Goal: Task Accomplishment & Management: Use online tool/utility

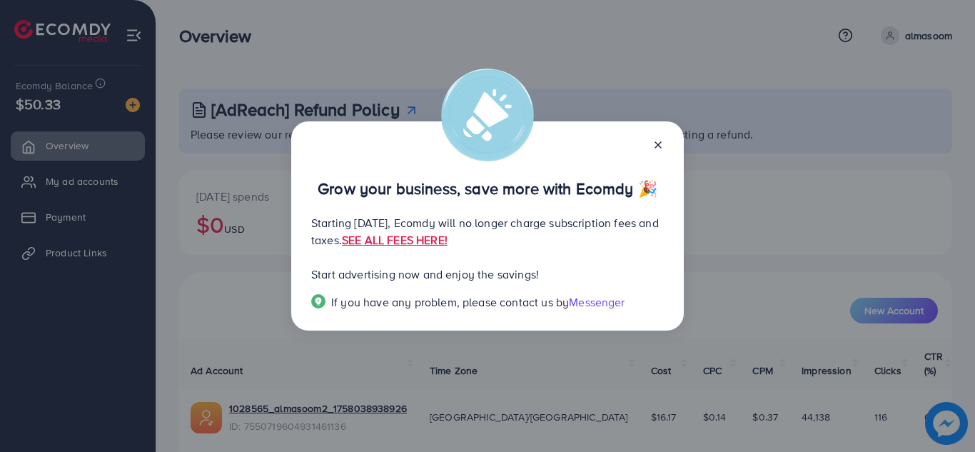
click at [660, 144] on icon at bounding box center [658, 144] width 11 height 11
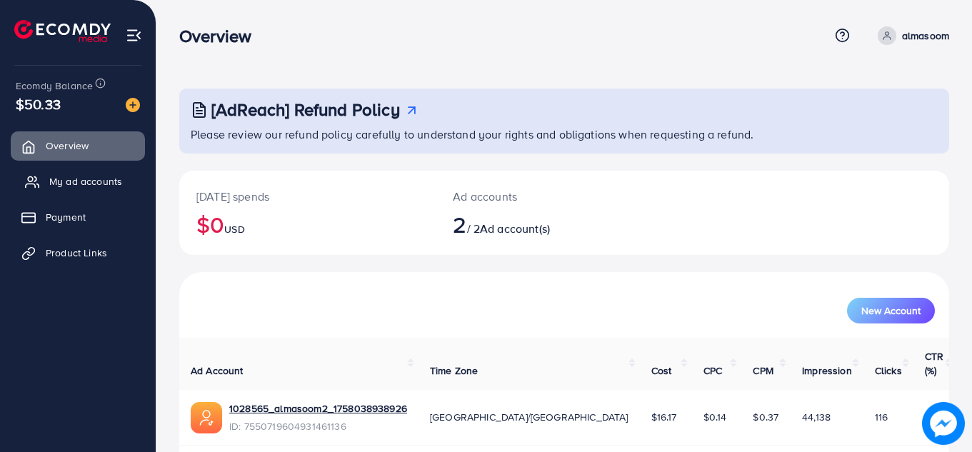
click at [44, 172] on link "My ad accounts" at bounding box center [78, 181] width 134 height 29
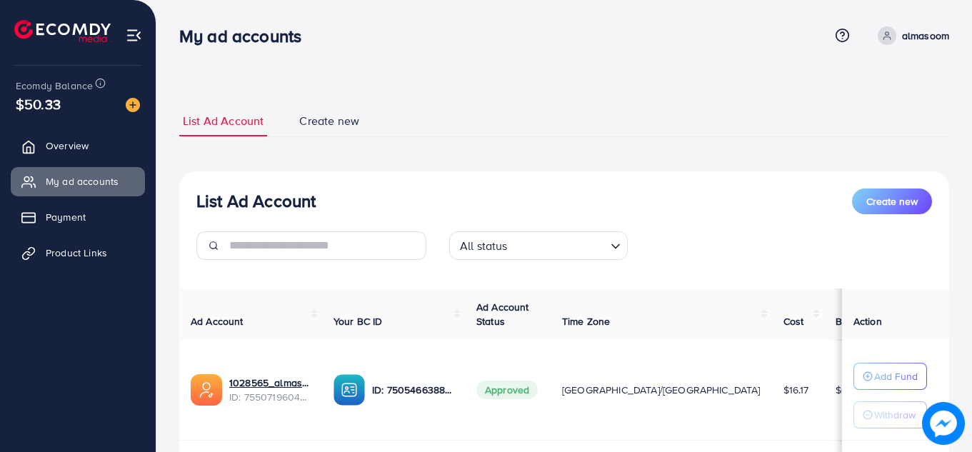
scroll to position [192, 0]
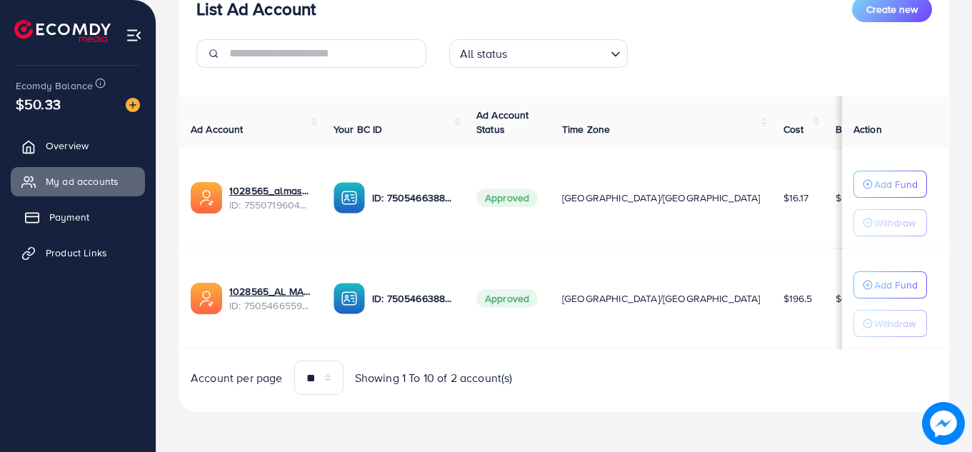
click at [76, 211] on span "Payment" at bounding box center [69, 217] width 40 height 14
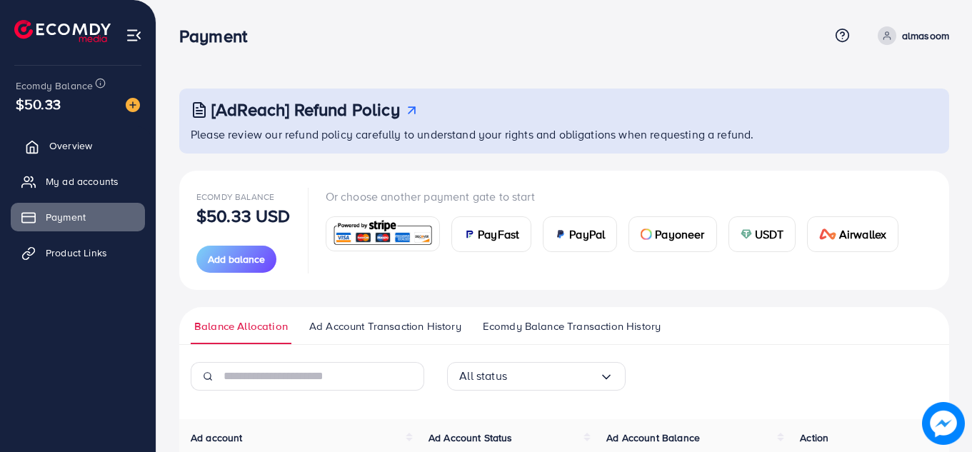
click at [76, 148] on span "Overview" at bounding box center [70, 146] width 43 height 14
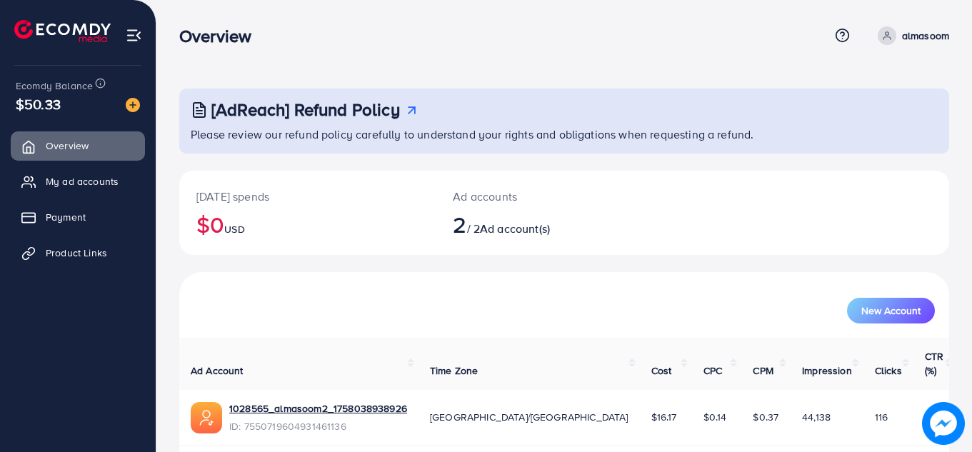
scroll to position [96, 0]
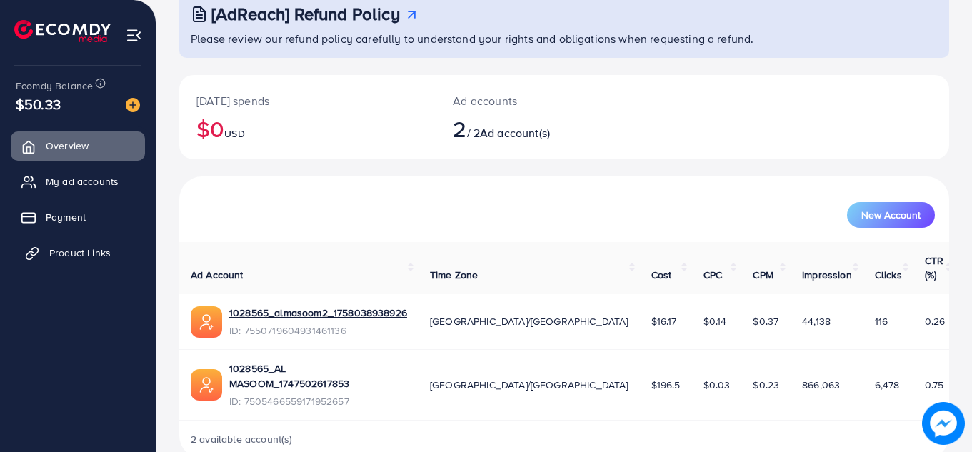
click at [110, 253] on link "Product Links" at bounding box center [78, 252] width 134 height 29
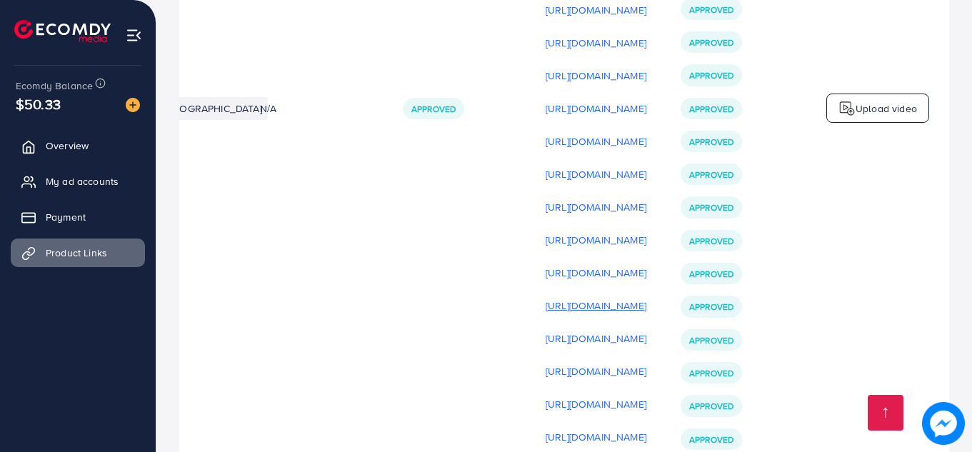
scroll to position [475, 0]
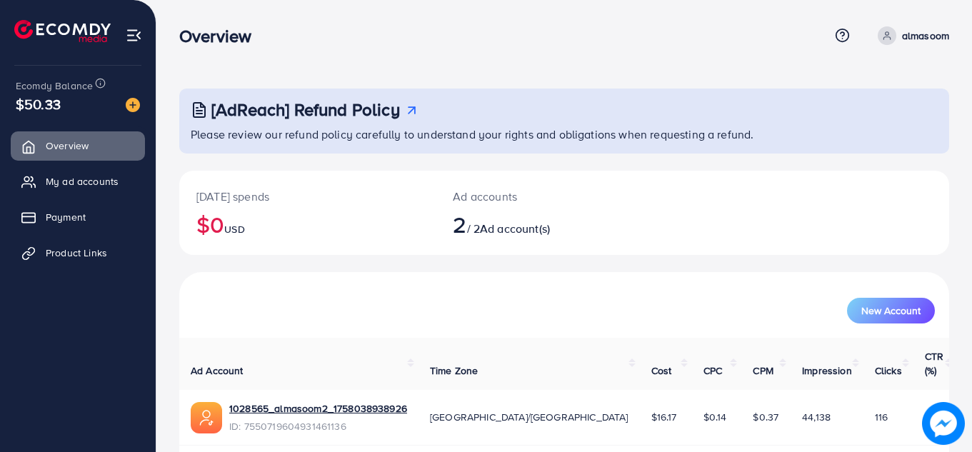
scroll to position [96, 0]
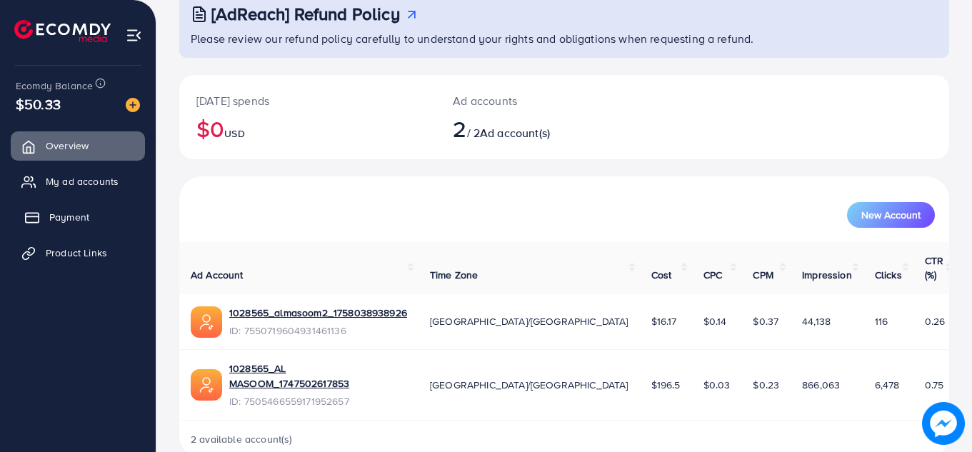
click at [75, 218] on span "Payment" at bounding box center [69, 217] width 40 height 14
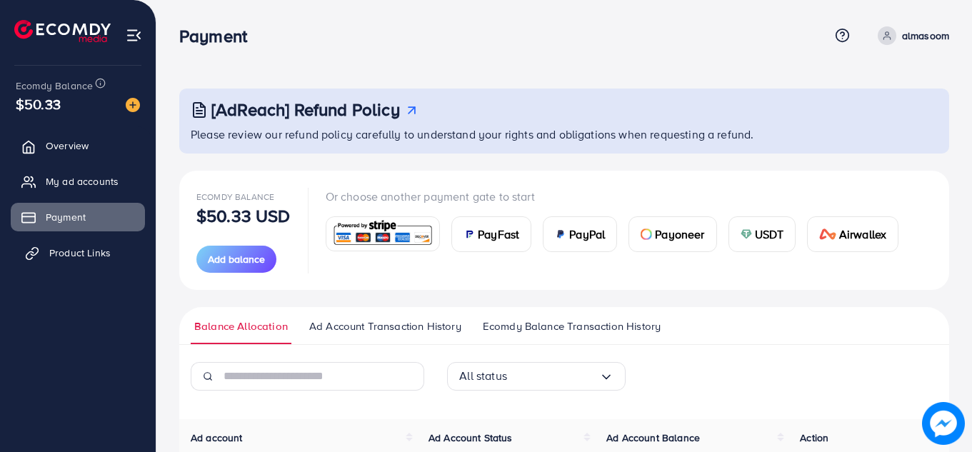
click at [69, 245] on link "Product Links" at bounding box center [78, 252] width 134 height 29
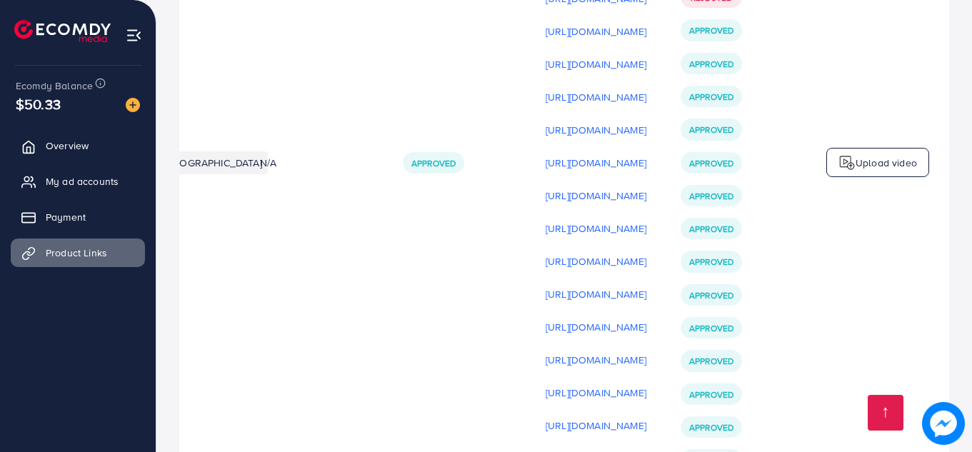
scroll to position [423, 0]
click at [887, 172] on p "Upload video" at bounding box center [885, 163] width 61 height 17
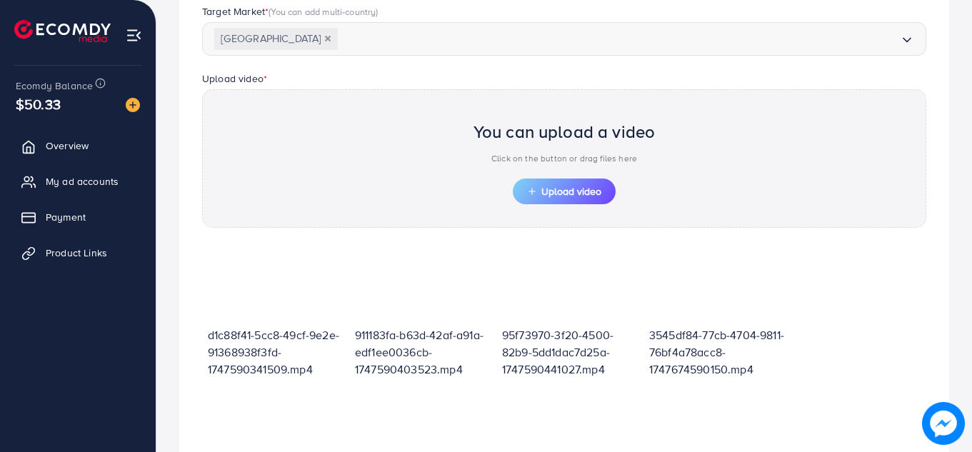
scroll to position [512, 0]
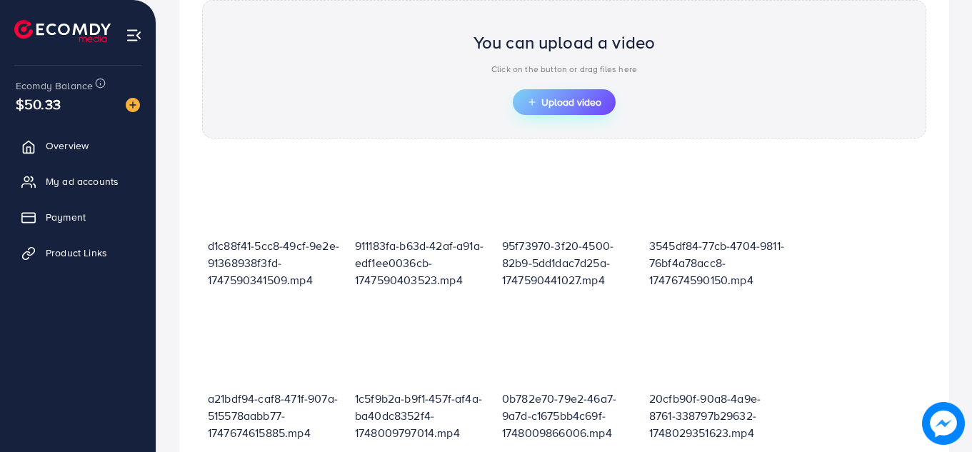
click at [545, 115] on button "Upload video" at bounding box center [564, 102] width 103 height 26
click at [553, 110] on button "Upload video" at bounding box center [564, 102] width 103 height 26
click at [546, 103] on span "Upload video" at bounding box center [564, 102] width 74 height 10
click at [550, 86] on div "You can upload a video Click on the button or drag files here" at bounding box center [564, 57] width 182 height 66
click at [550, 94] on button "Upload video" at bounding box center [564, 102] width 103 height 26
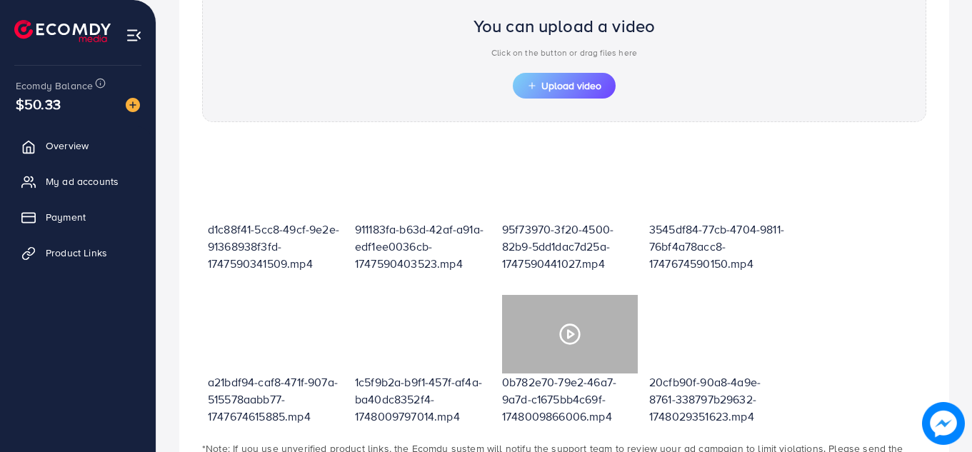
scroll to position [528, 0]
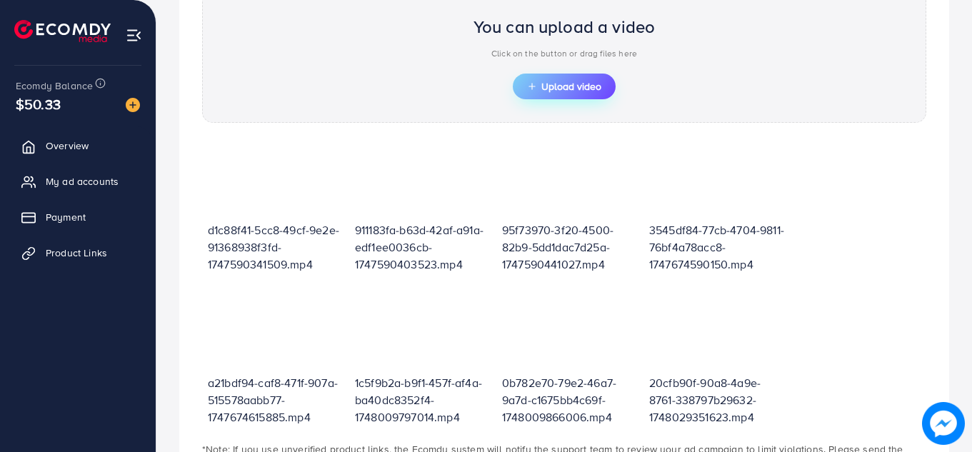
click at [563, 77] on button "Upload video" at bounding box center [564, 87] width 103 height 26
click at [562, 98] on button "Upload video" at bounding box center [564, 87] width 103 height 26
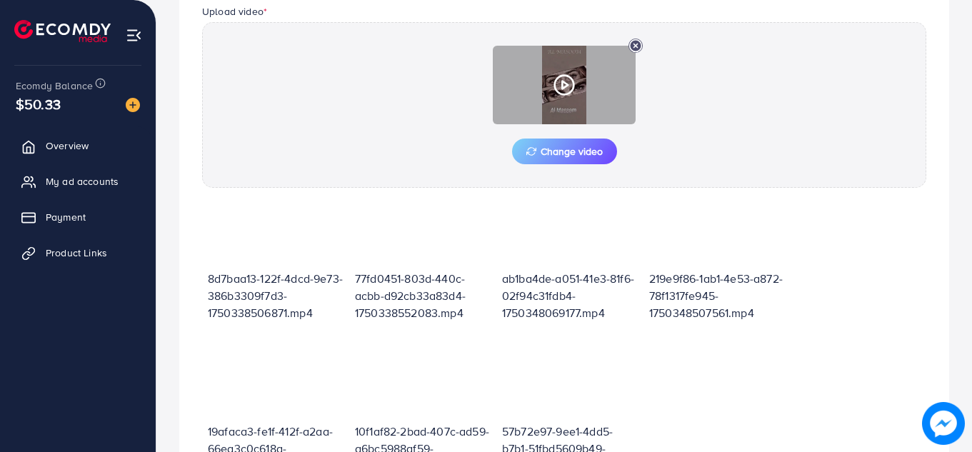
scroll to position [666, 0]
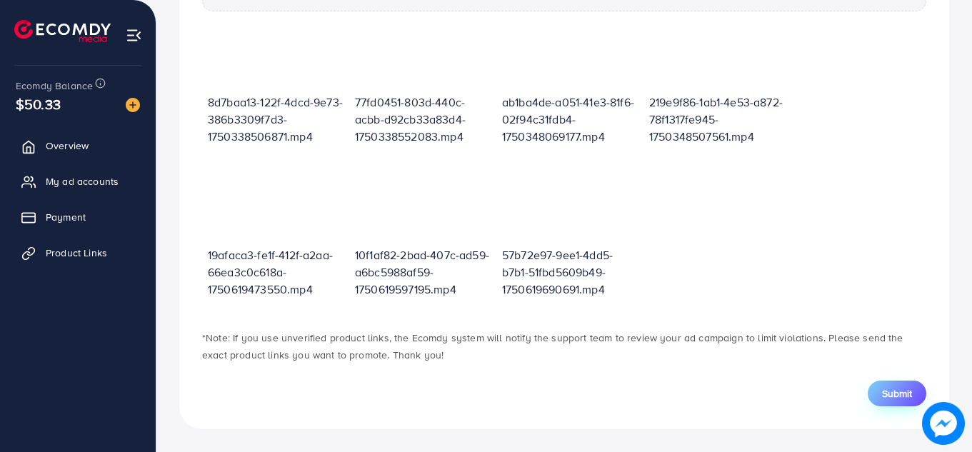
click at [903, 387] on span "Submit" at bounding box center [897, 393] width 30 height 14
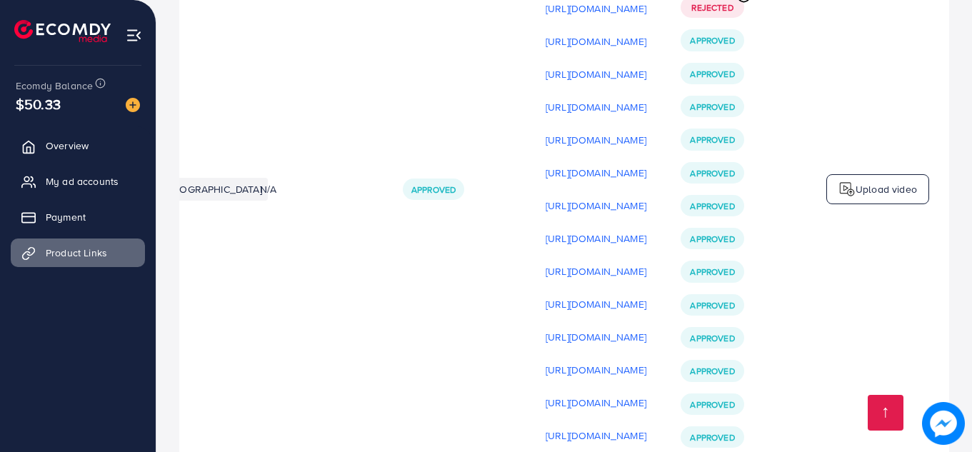
scroll to position [371, 0]
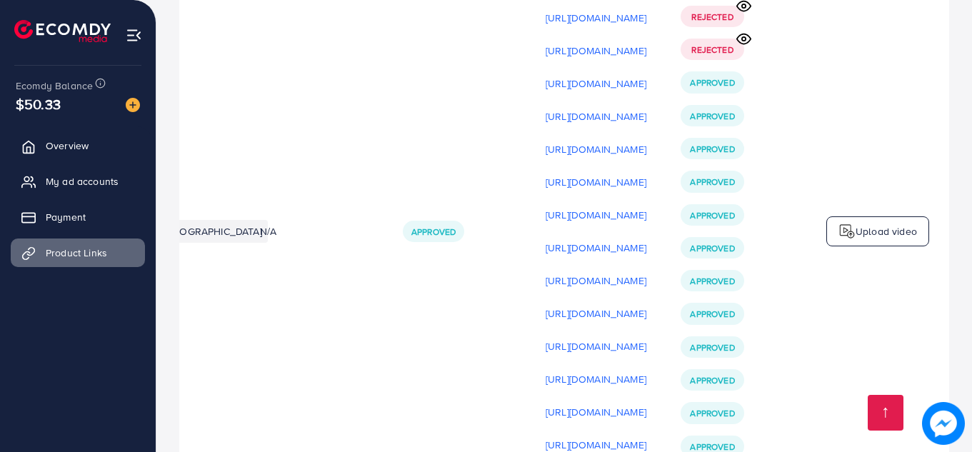
click at [884, 246] on div "Upload video" at bounding box center [877, 231] width 103 height 30
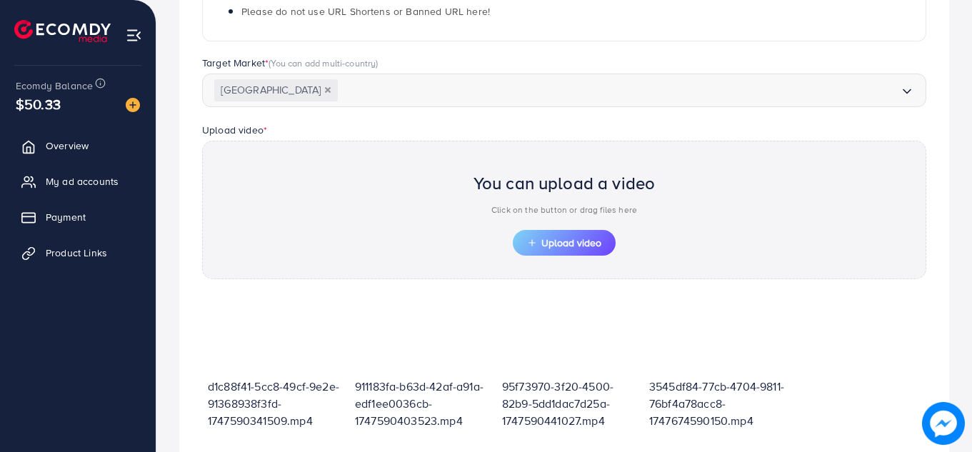
scroll to position [512, 0]
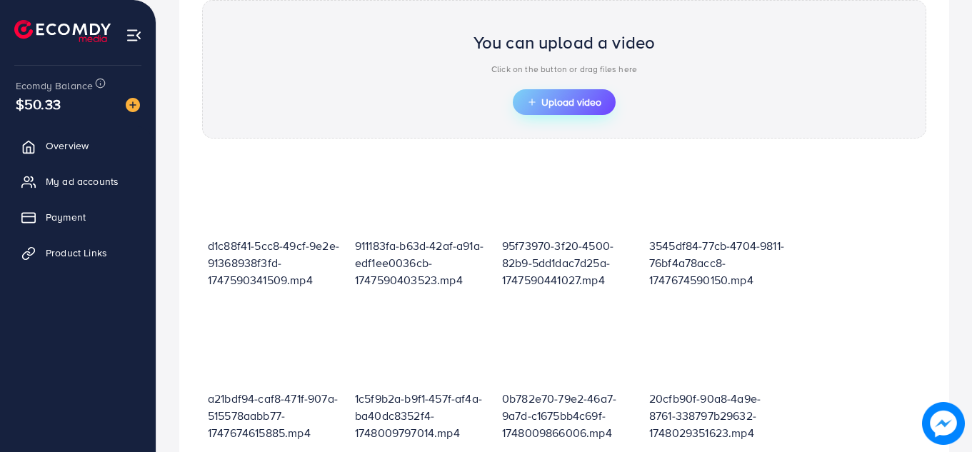
click at [569, 104] on span "Upload video" at bounding box center [564, 102] width 74 height 10
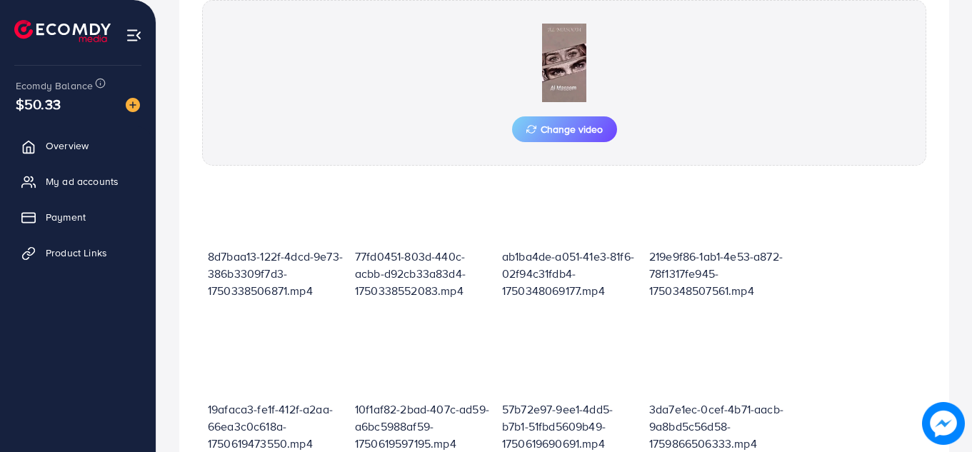
scroll to position [666, 0]
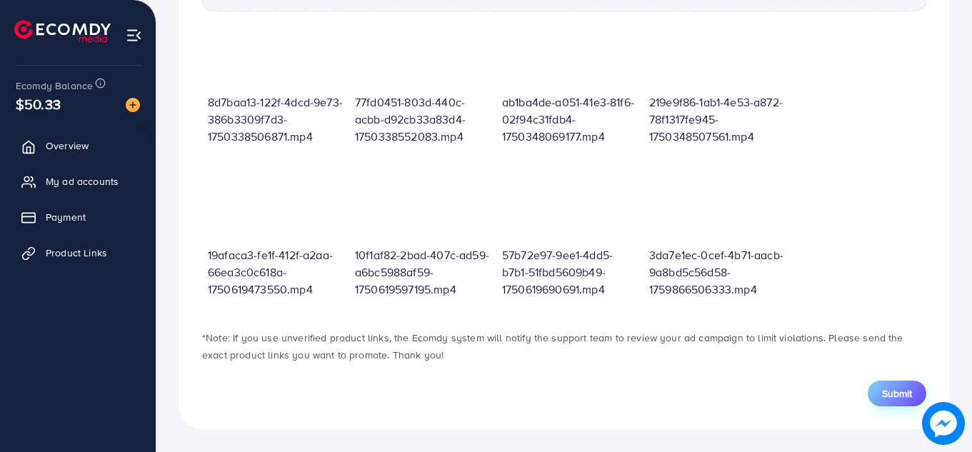
click at [904, 394] on span "Submit" at bounding box center [897, 393] width 30 height 14
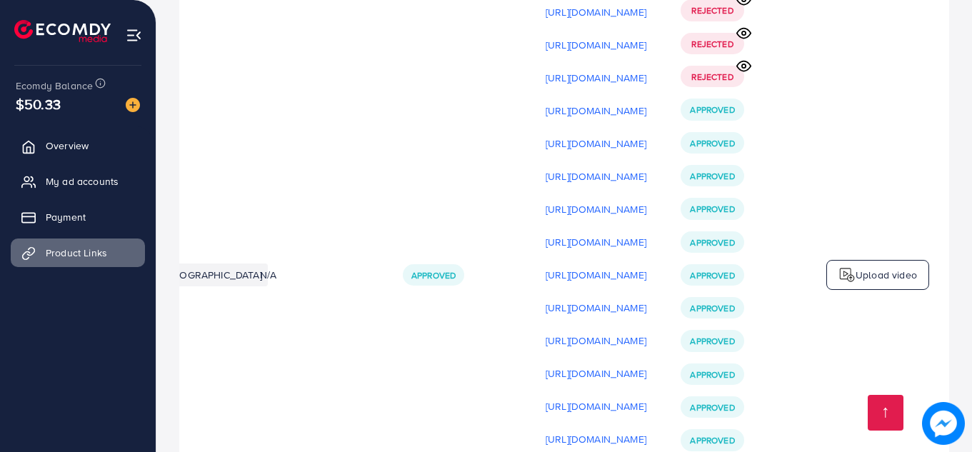
scroll to position [340, 0]
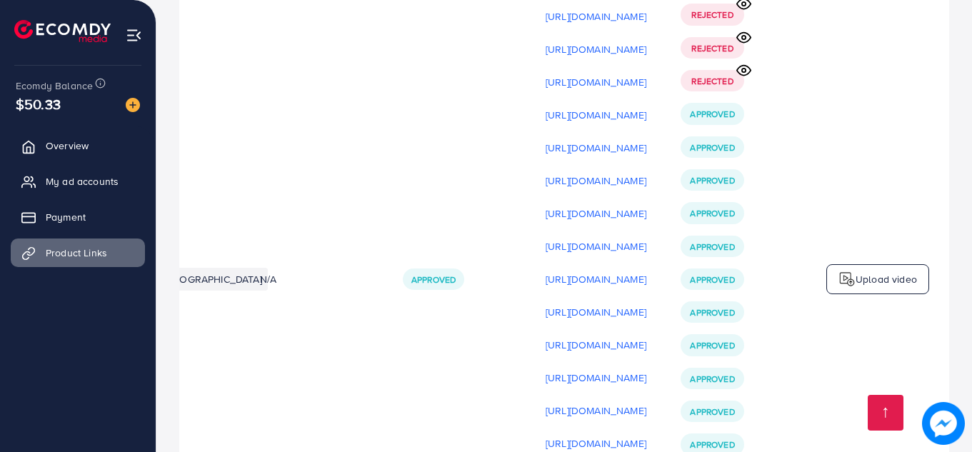
click at [880, 288] on p "Upload video" at bounding box center [885, 279] width 61 height 17
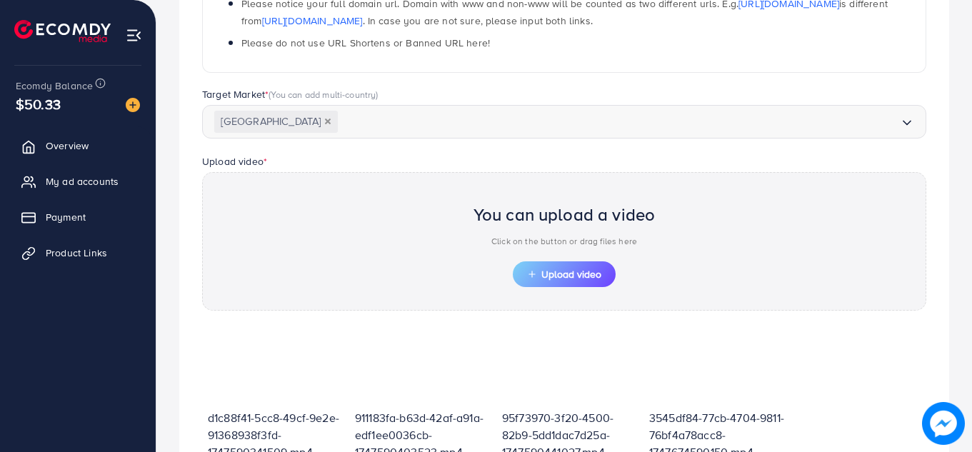
scroll to position [512, 0]
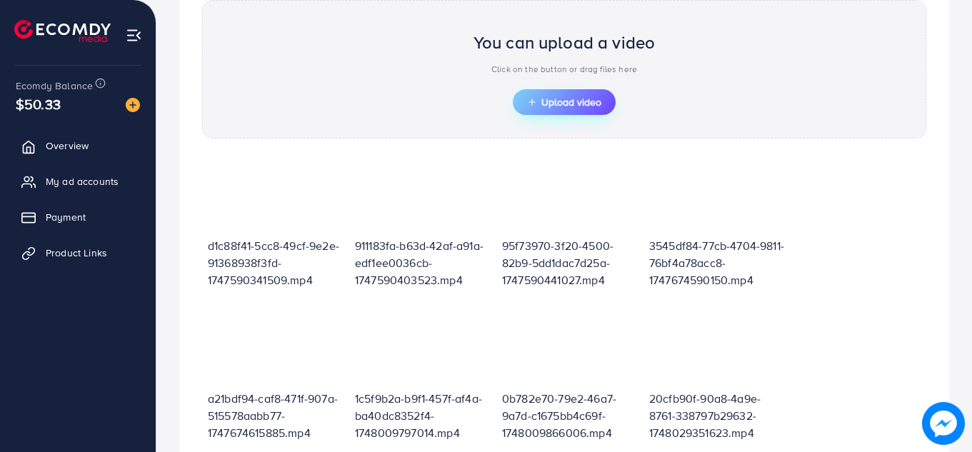
click at [563, 104] on span "Upload video" at bounding box center [564, 102] width 74 height 10
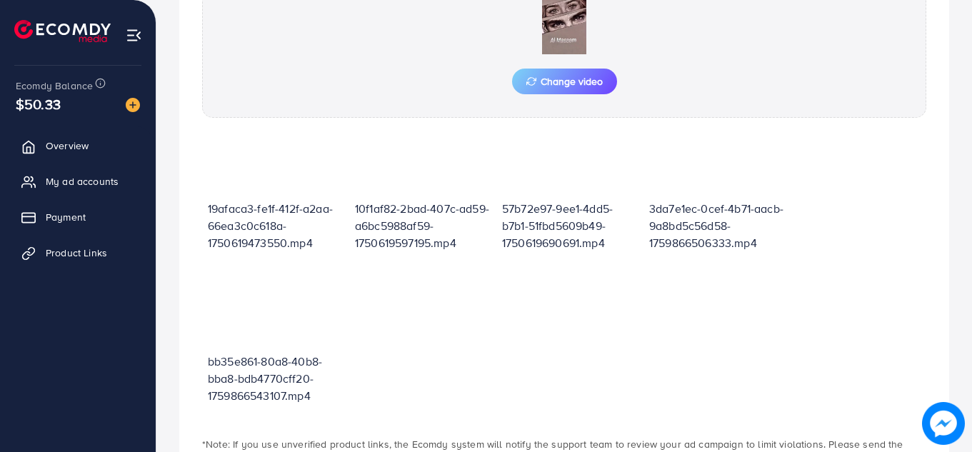
scroll to position [666, 0]
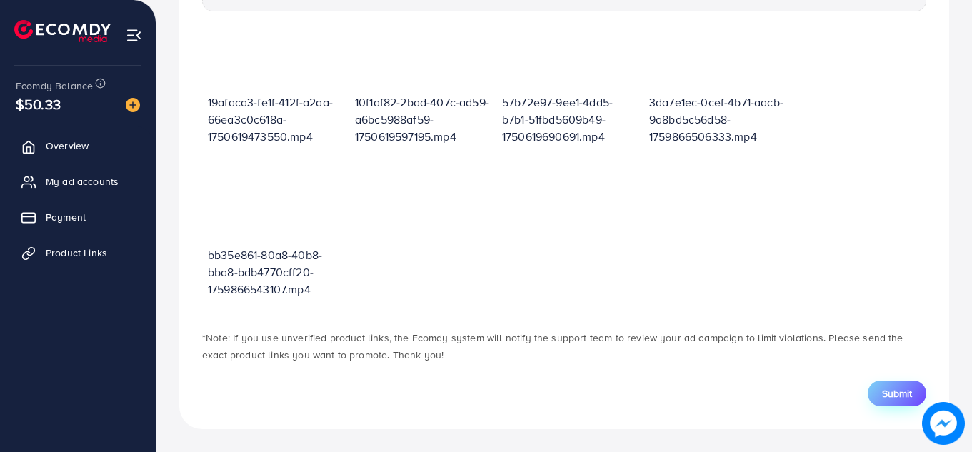
click at [901, 393] on span "Submit" at bounding box center [897, 393] width 30 height 14
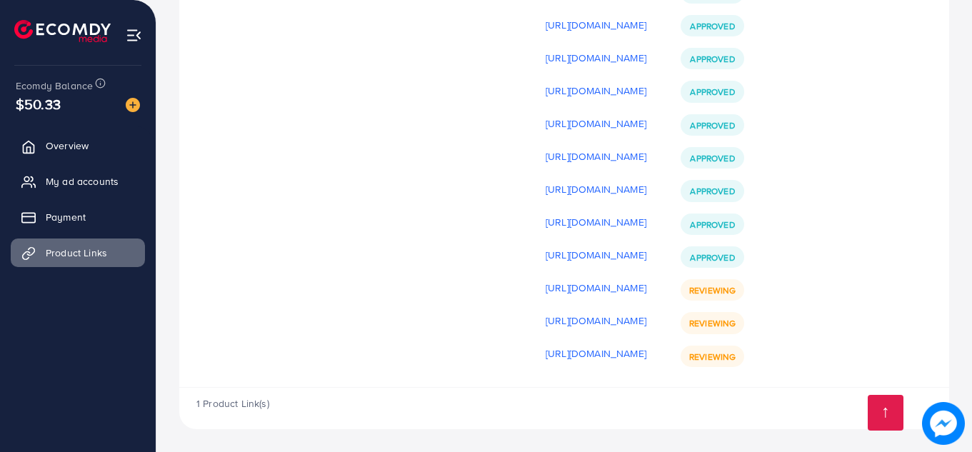
scroll to position [701, 0]
